Goal: Go to known website: Access a specific website the user already knows

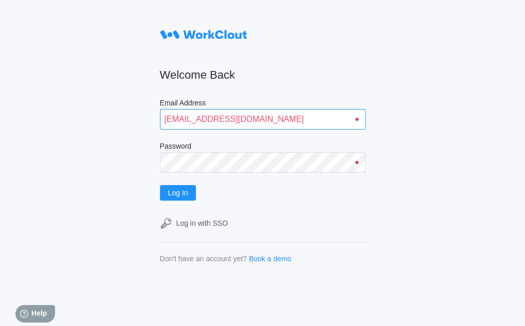
type input "quadristi@simcona.com"
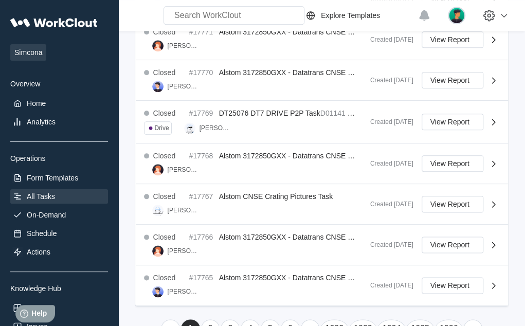
scroll to position [389, 0]
